Goal: Task Accomplishment & Management: Use online tool/utility

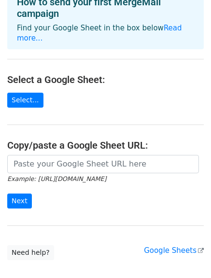
scroll to position [97, 0]
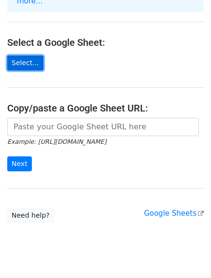
click at [29, 56] on link "Select..." at bounding box center [25, 63] width 36 height 15
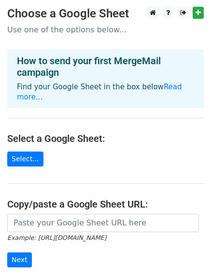
scroll to position [0, 0]
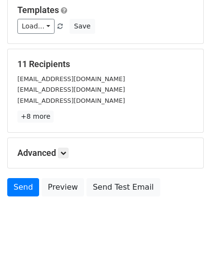
scroll to position [135, 0]
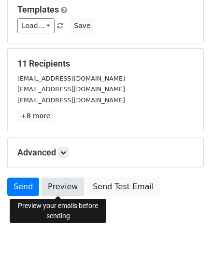
click at [59, 185] on link "Preview" at bounding box center [63, 187] width 42 height 18
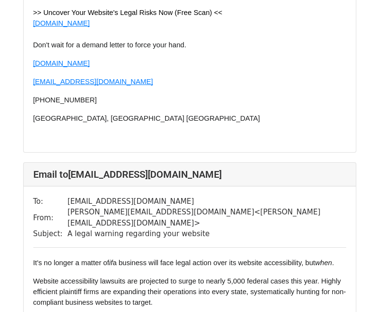
scroll to position [4458, 0]
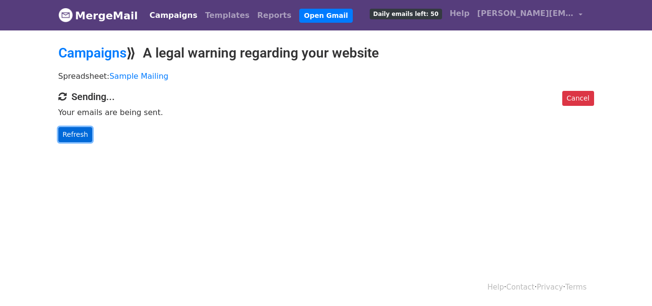
click at [72, 130] on link "Refresh" at bounding box center [75, 134] width 34 height 15
click at [253, 12] on link "Reports" at bounding box center [274, 15] width 42 height 19
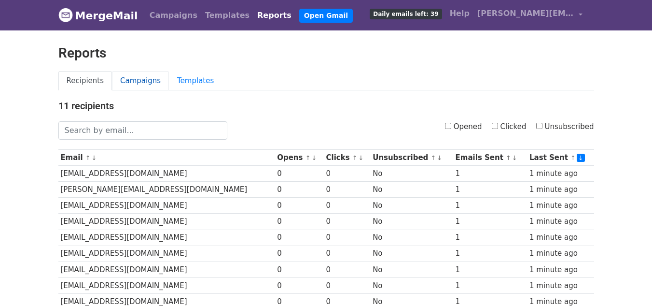
click at [129, 80] on link "Campaigns" at bounding box center [140, 81] width 57 height 20
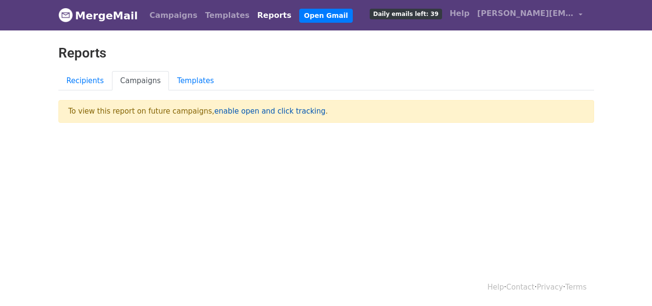
click at [223, 110] on link "enable open and click tracking" at bounding box center [269, 111] width 111 height 9
click at [86, 84] on link "Recipients" at bounding box center [85, 81] width 54 height 20
